Goal: Information Seeking & Learning: Learn about a topic

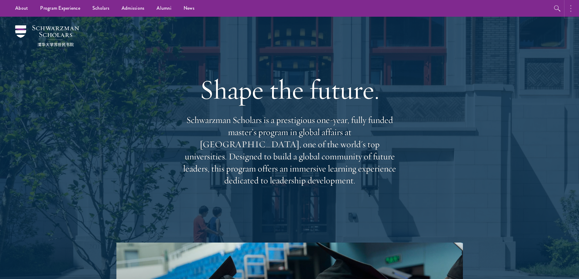
click at [573, 9] on button "button" at bounding box center [572, 8] width 13 height 17
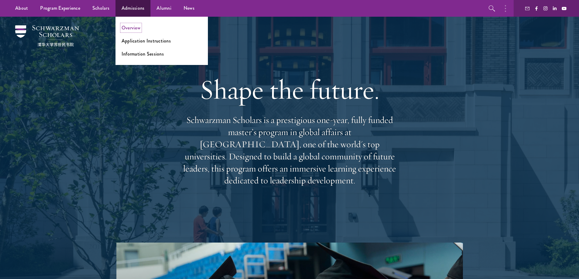
click at [134, 28] on link "Overview" at bounding box center [131, 27] width 19 height 7
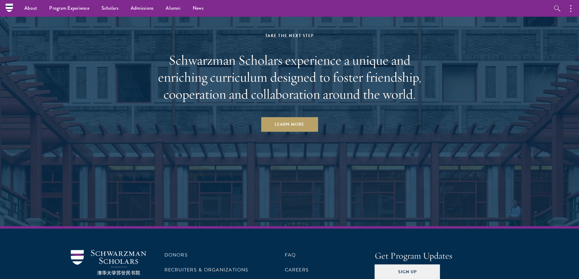
scroll to position [2828, 0]
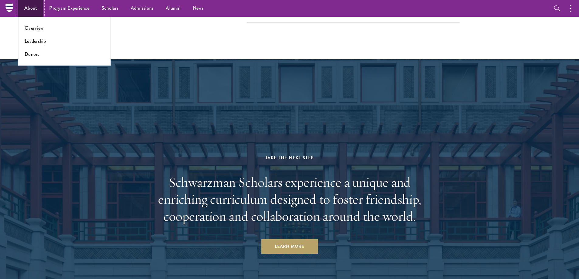
click at [31, 10] on link "About" at bounding box center [30, 8] width 25 height 17
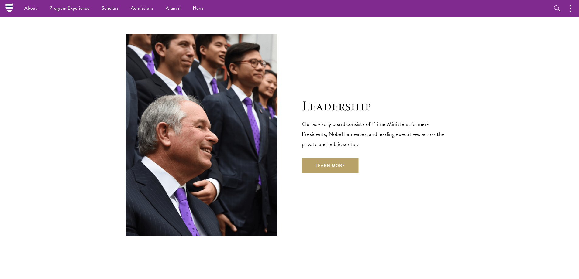
scroll to position [2117, 0]
